Goal: Find specific page/section

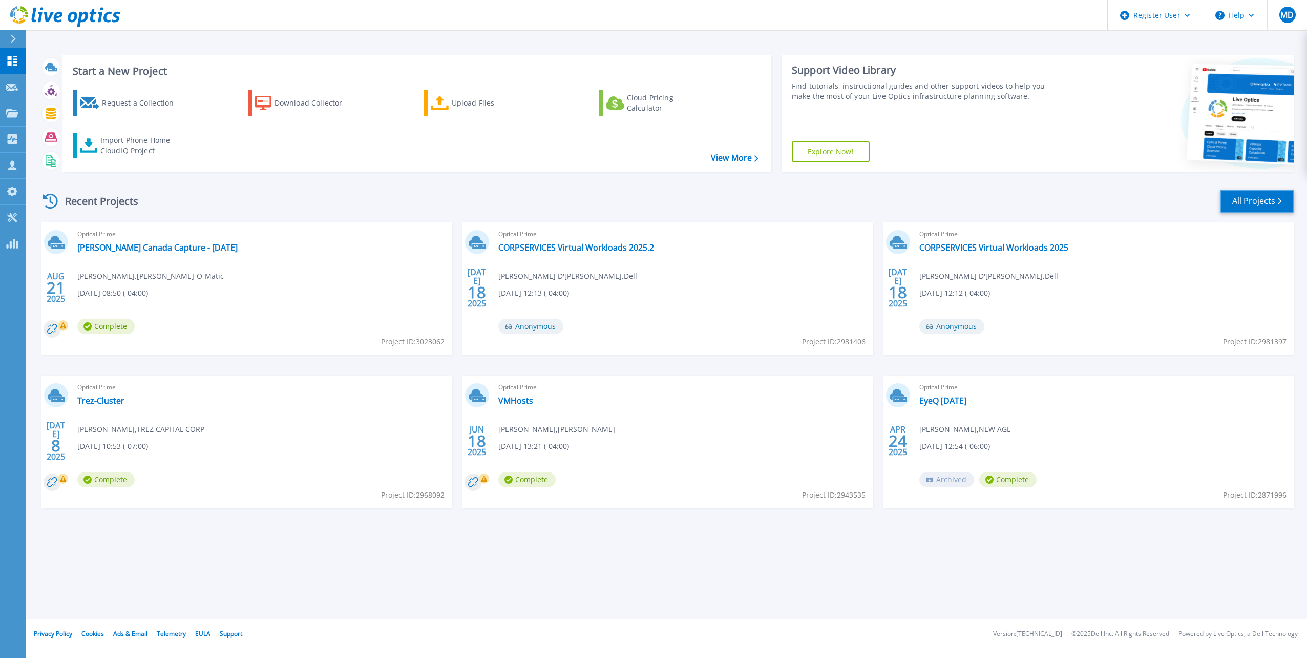
click at [1237, 198] on link "All Projects" at bounding box center [1257, 201] width 74 height 23
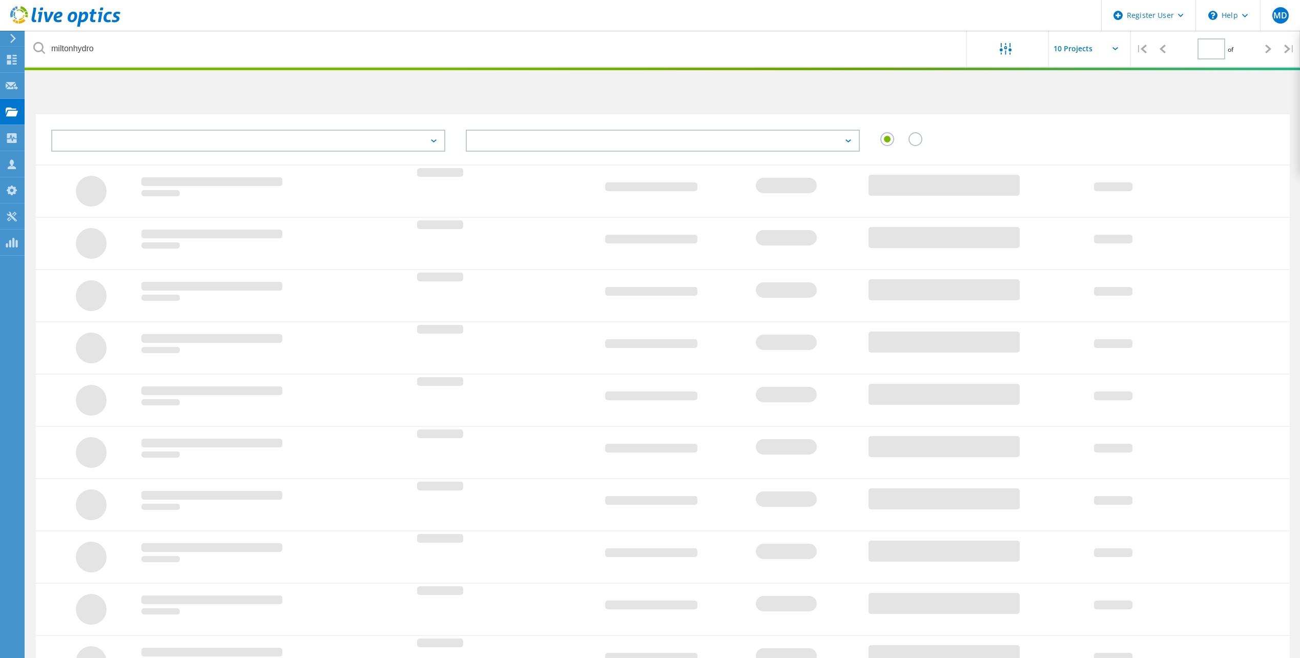
type input "1"
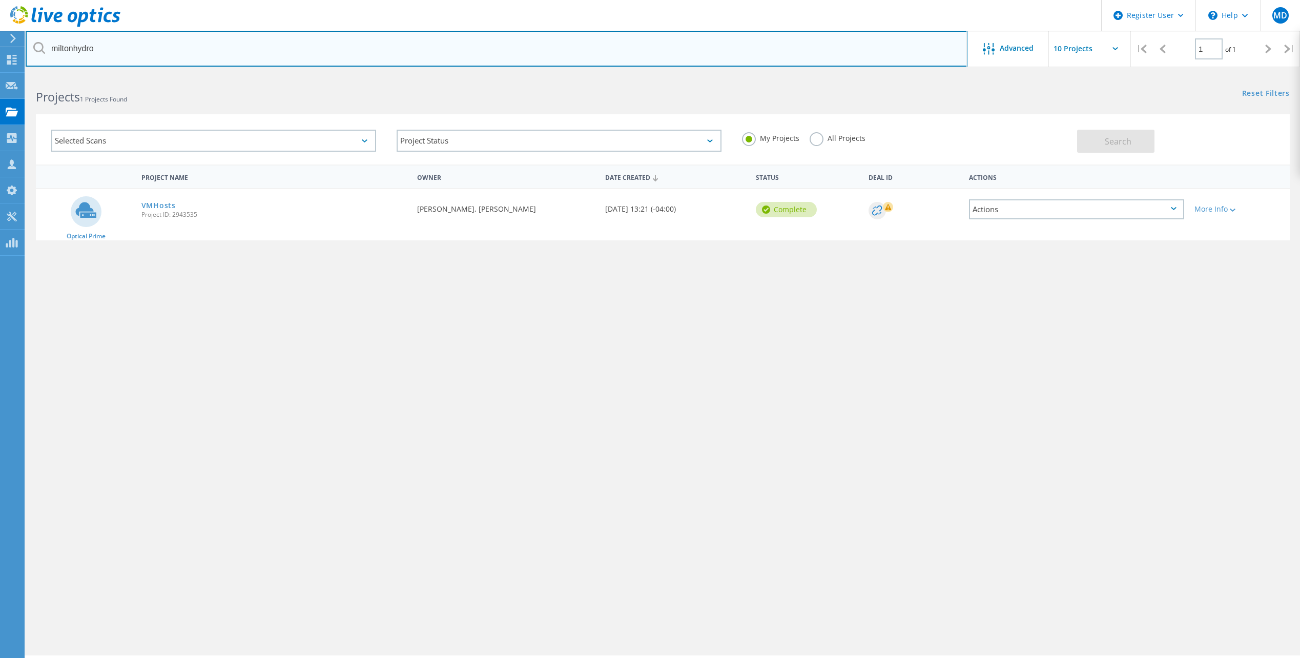
click at [357, 44] on input "miltonhydro" at bounding box center [497, 49] width 942 height 36
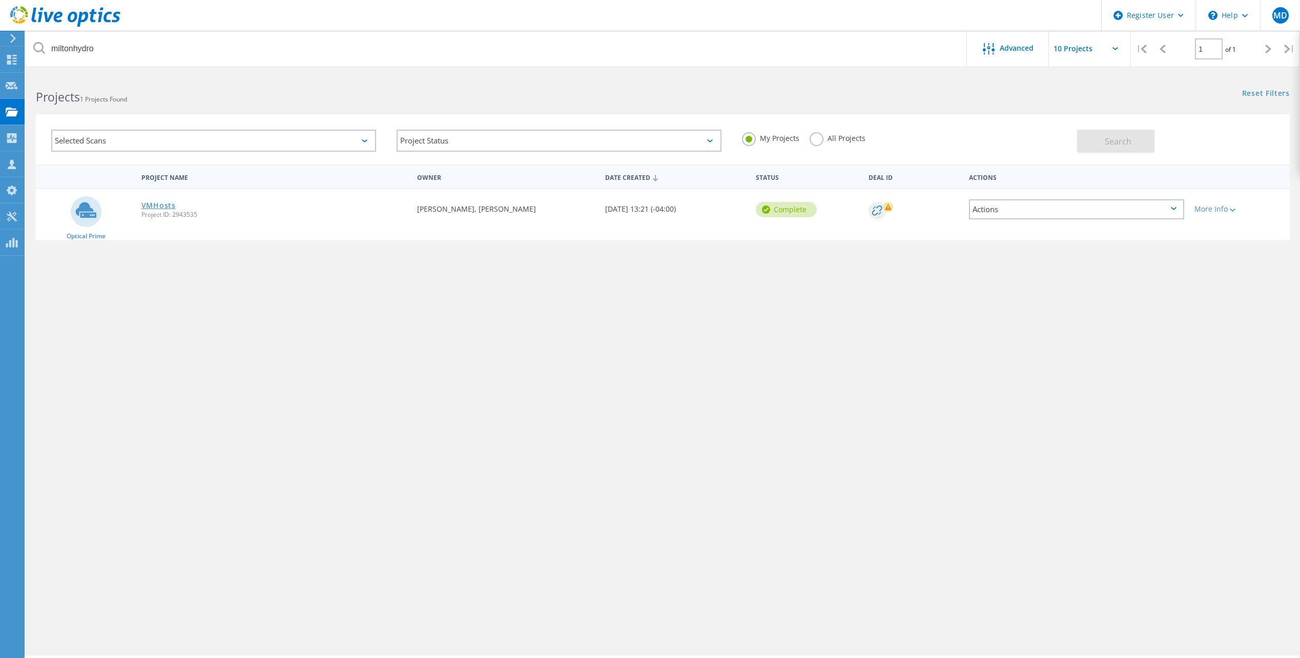
click at [159, 208] on link "VMHosts" at bounding box center [158, 205] width 34 height 7
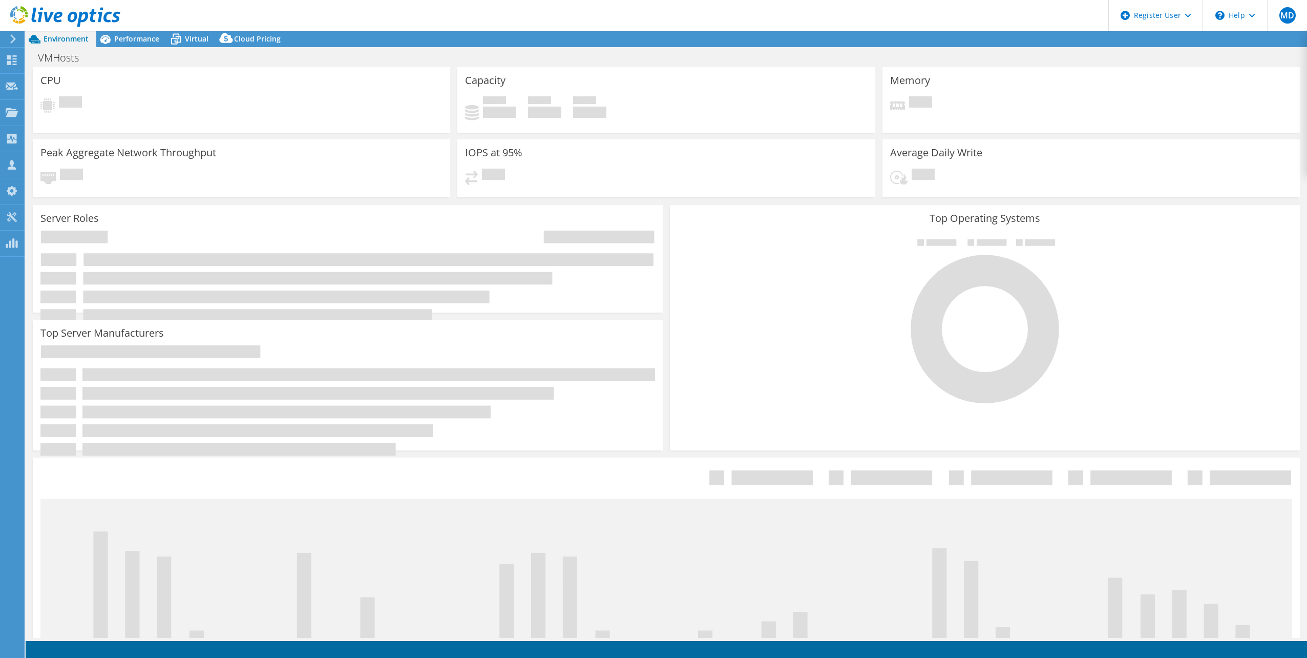
select select "USD"
select select "[GEOGRAPHIC_DATA]"
select select "CAD"
